Goal: Check status: Check status

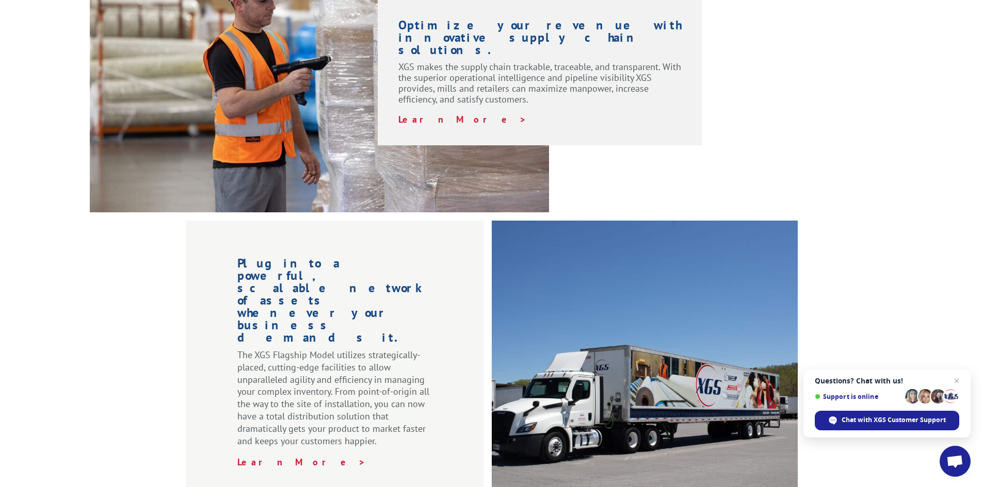
scroll to position [928, 0]
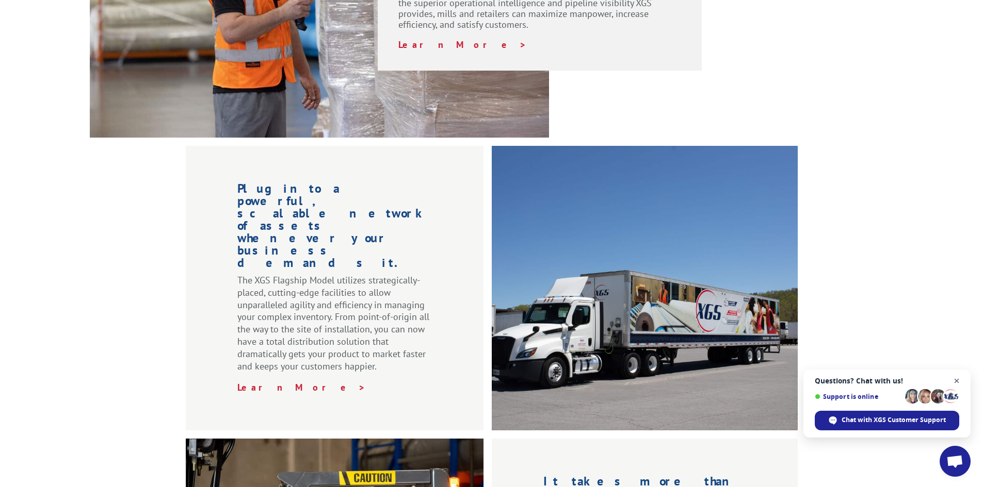
click at [958, 380] on span "Close chat" at bounding box center [956, 381] width 13 height 13
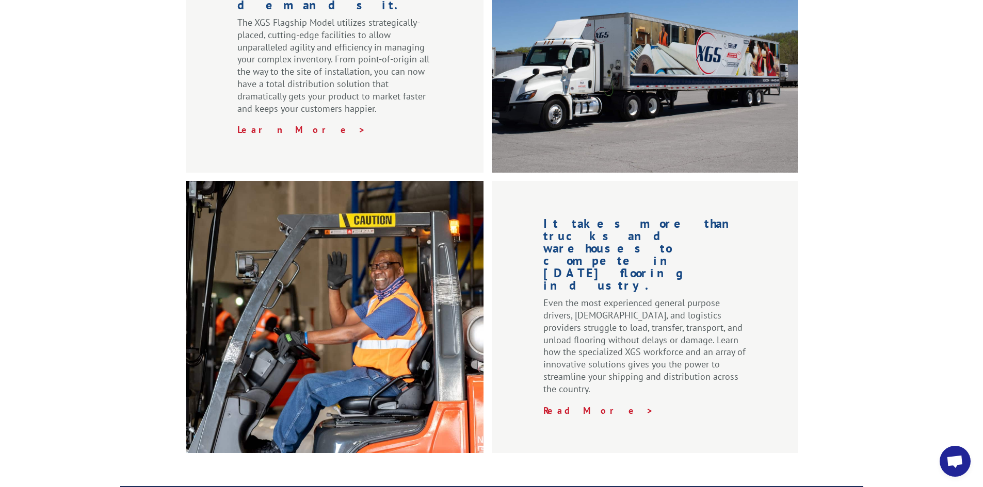
scroll to position [1547, 0]
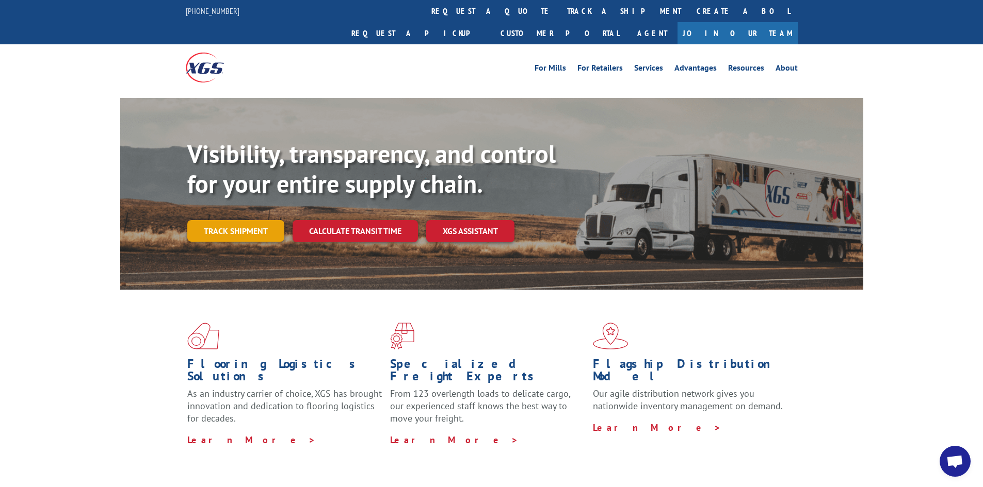
click at [244, 220] on link "Track shipment" at bounding box center [235, 231] width 97 height 22
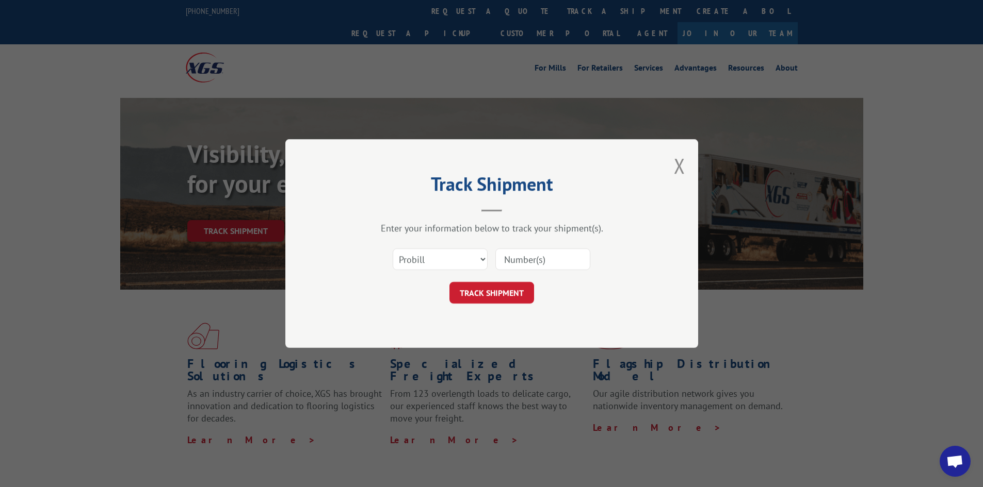
click at [530, 265] on input at bounding box center [542, 260] width 95 height 22
paste input "15984172"
type input "15984172"
click at [513, 307] on div "Track Shipment Enter your information below to track your shipment(s). Select c…" at bounding box center [491, 243] width 413 height 209
click at [516, 295] on button "TRACK SHIPMENT" at bounding box center [491, 293] width 85 height 22
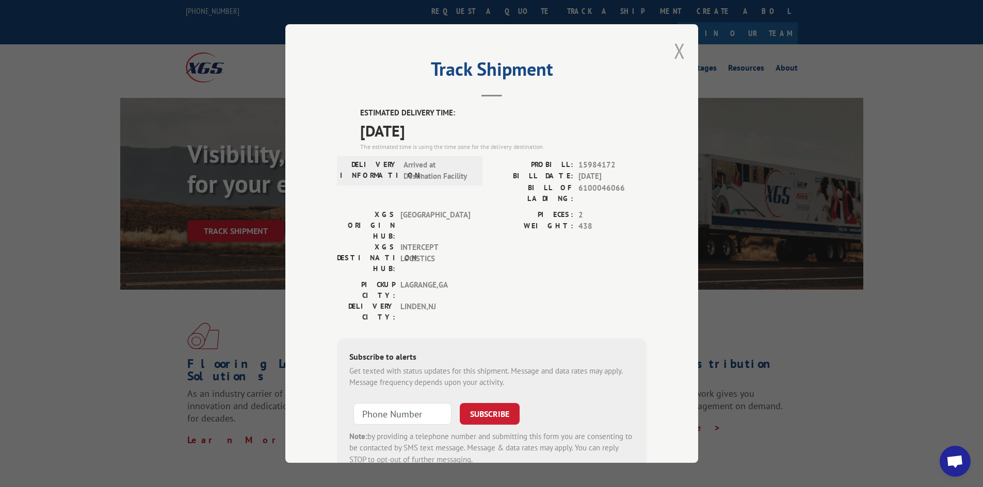
click at [675, 54] on button "Close modal" at bounding box center [679, 50] width 11 height 27
